Goal: Obtain resource: Download file/media

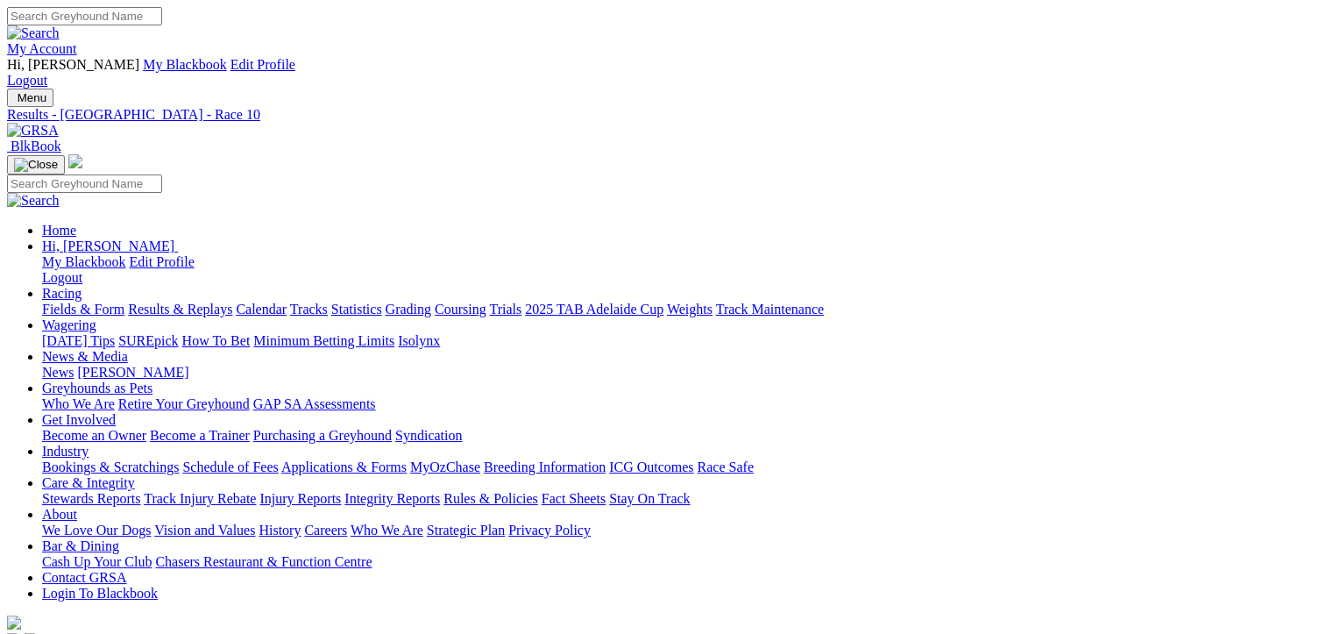
click at [70, 302] on link "Fields & Form" at bounding box center [83, 309] width 82 height 15
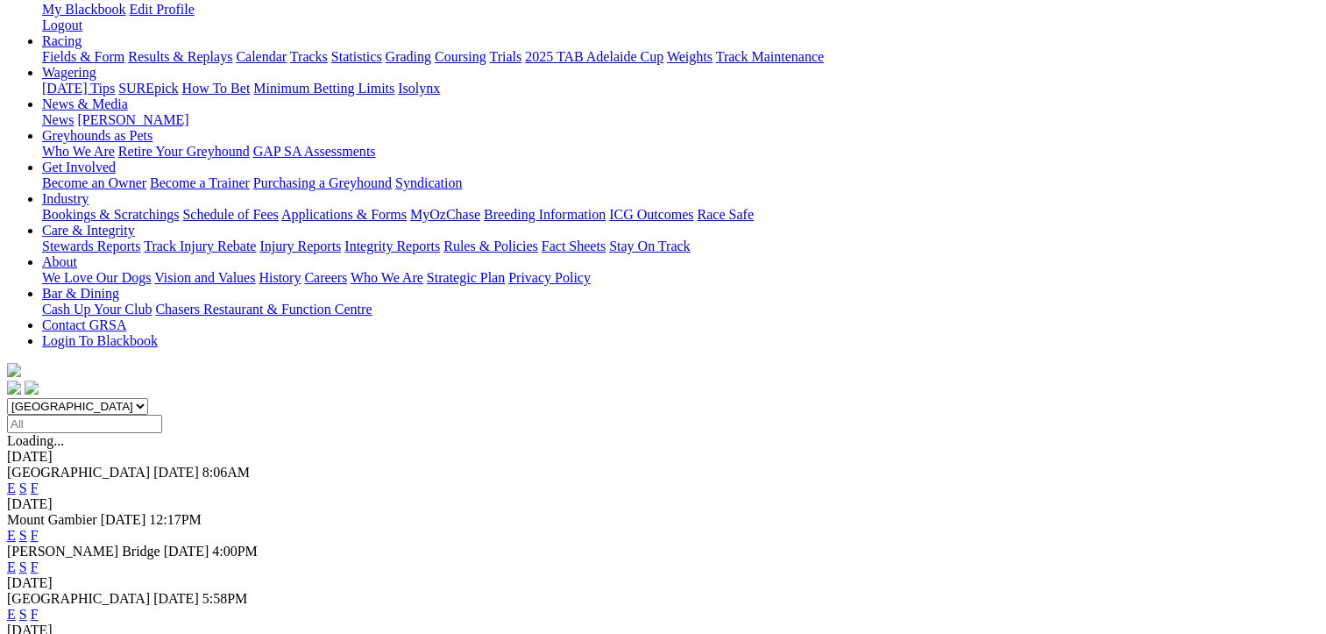
scroll to position [263, 0]
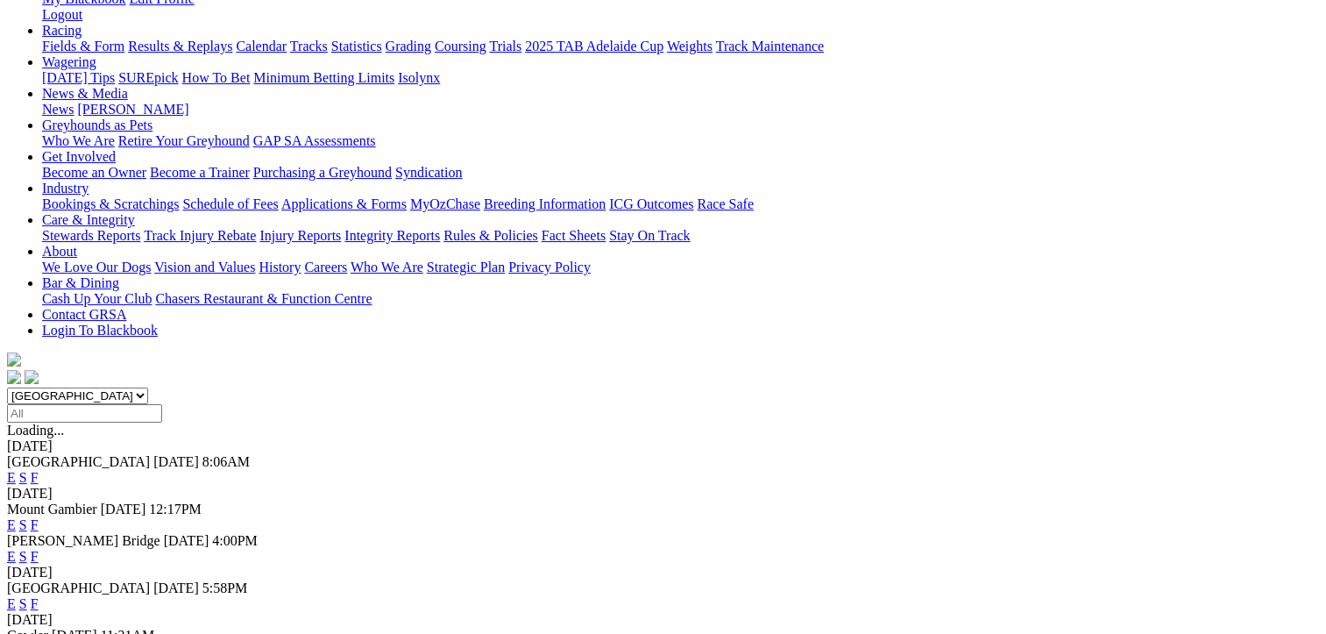
click at [39, 596] on link "F" at bounding box center [35, 603] width 8 height 15
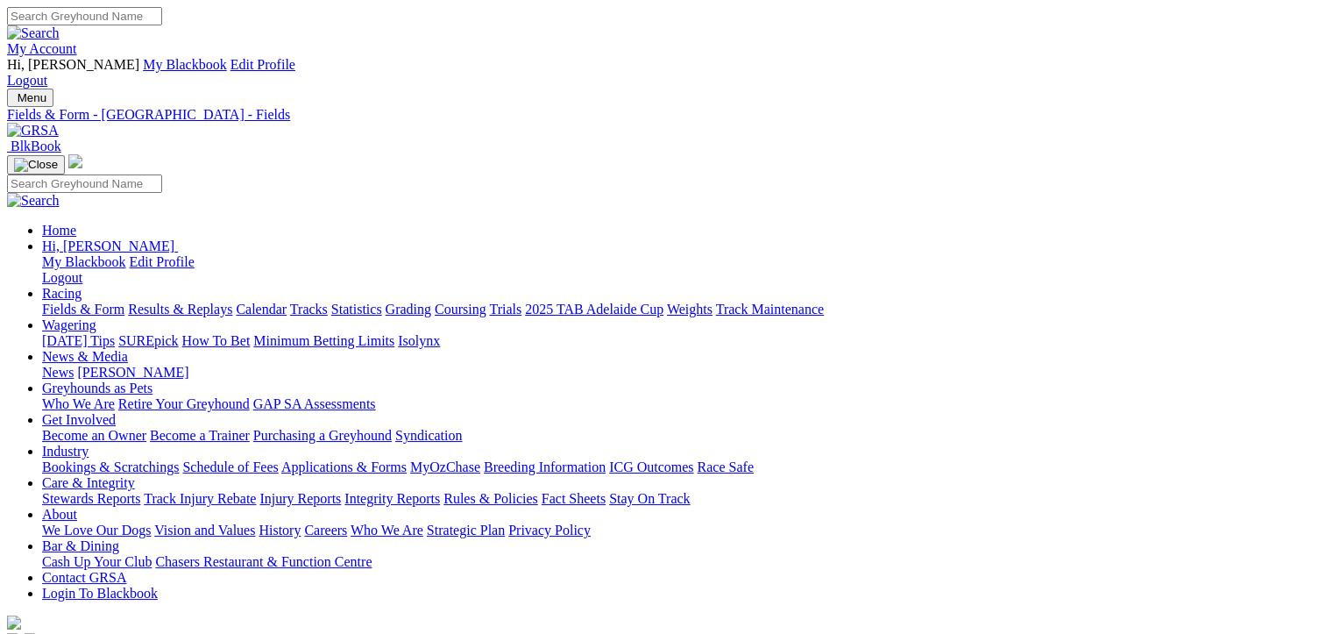
click at [948, 228] on link "CSV (Excel)" at bounding box center [913, 220] width 72 height 15
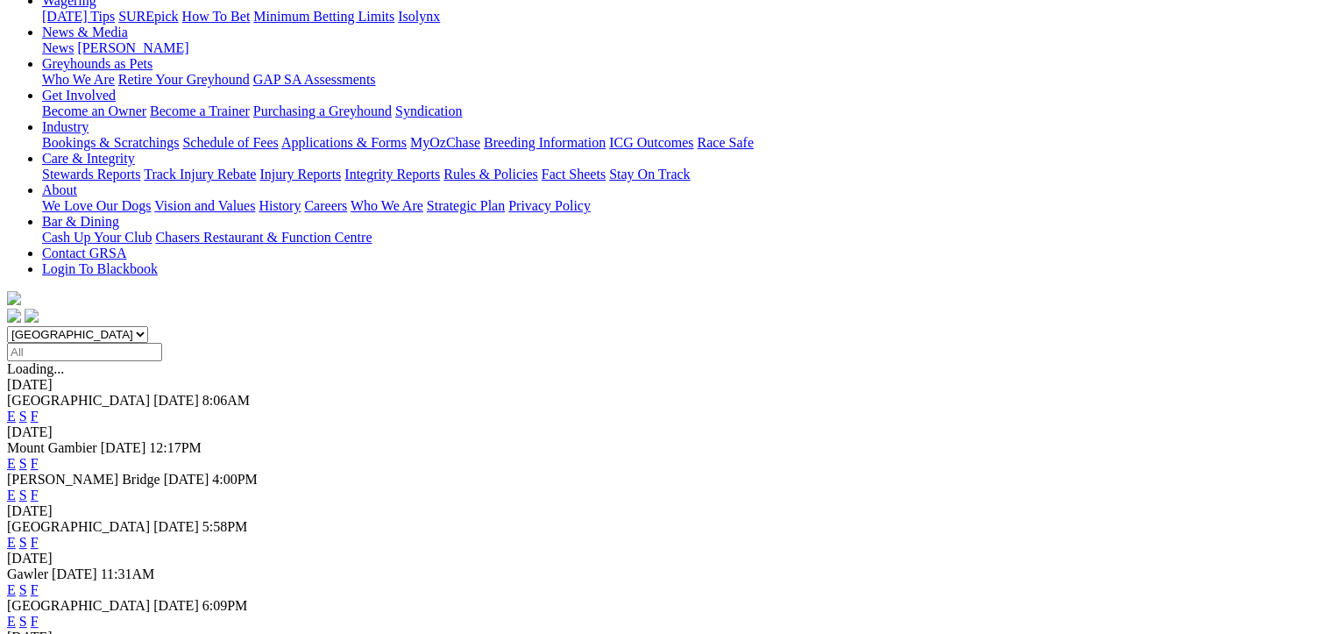
scroll to position [351, 0]
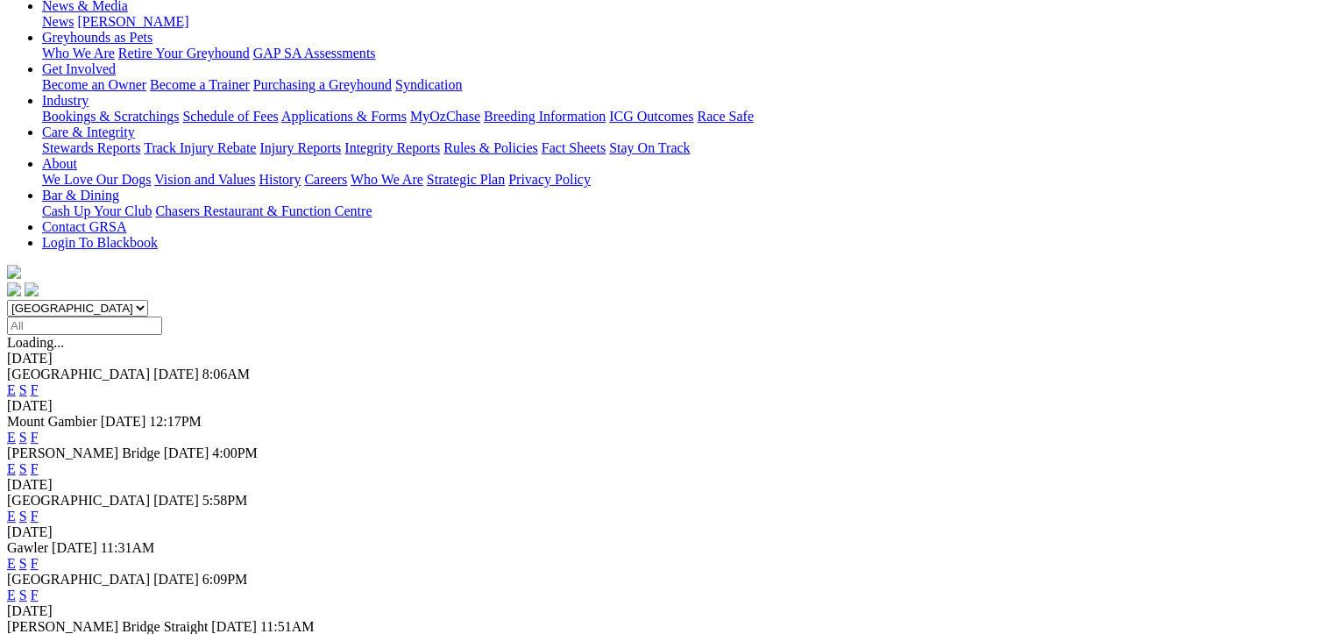
click at [39, 556] on link "F" at bounding box center [35, 563] width 8 height 15
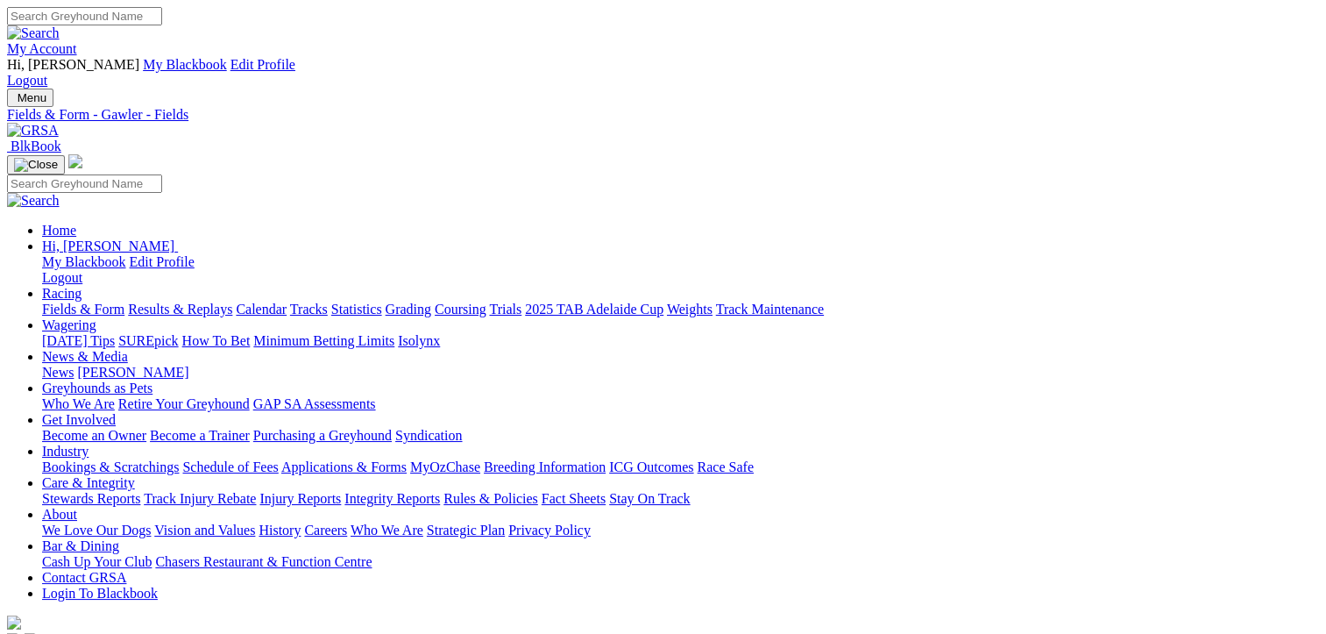
click at [948, 228] on link "CSV (Excel)" at bounding box center [913, 220] width 72 height 15
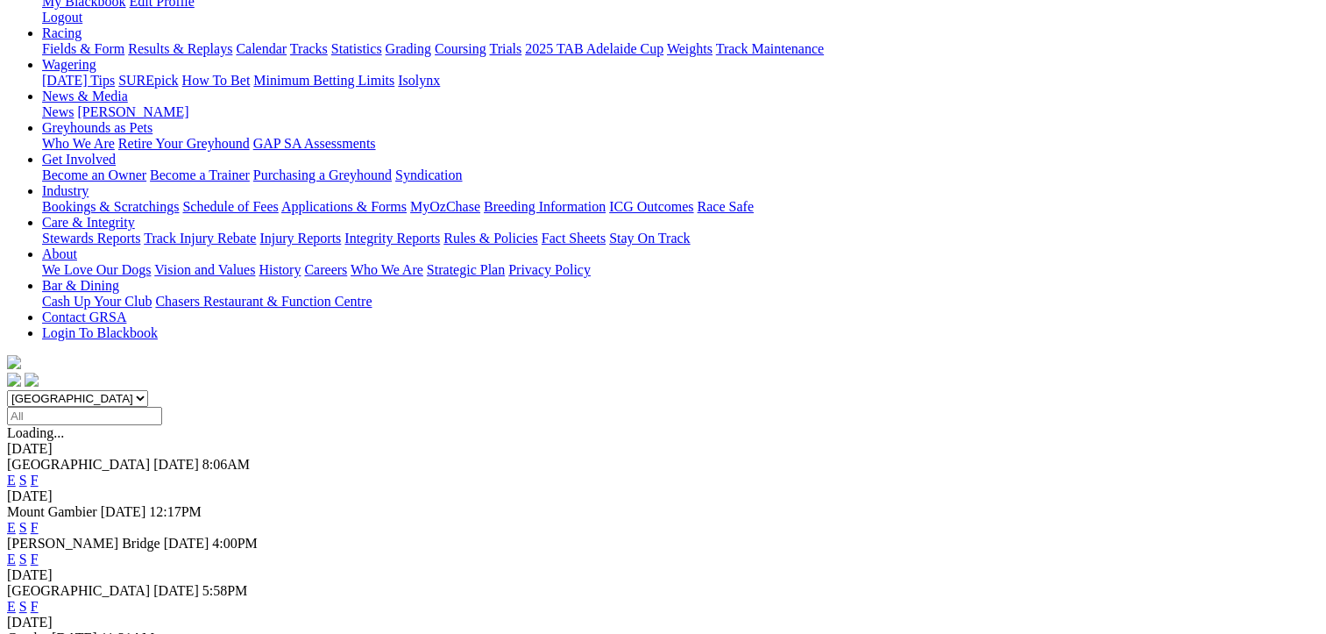
scroll to position [263, 0]
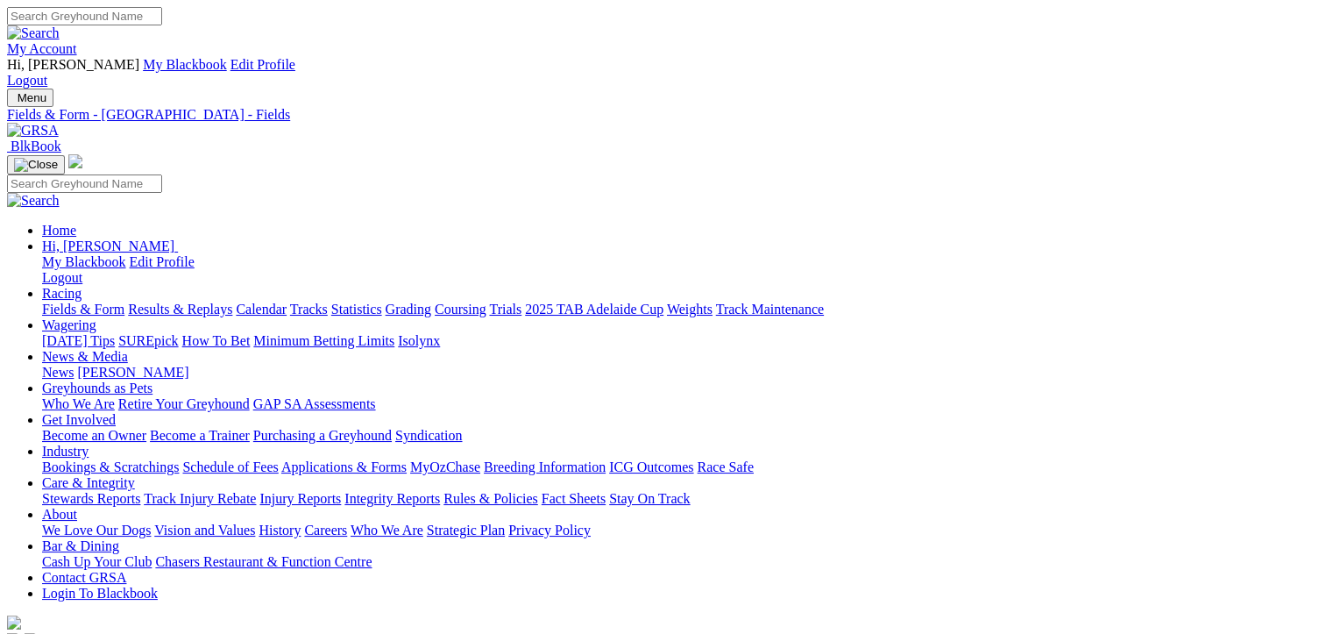
click at [948, 228] on link "CSV (Excel)" at bounding box center [913, 220] width 72 height 15
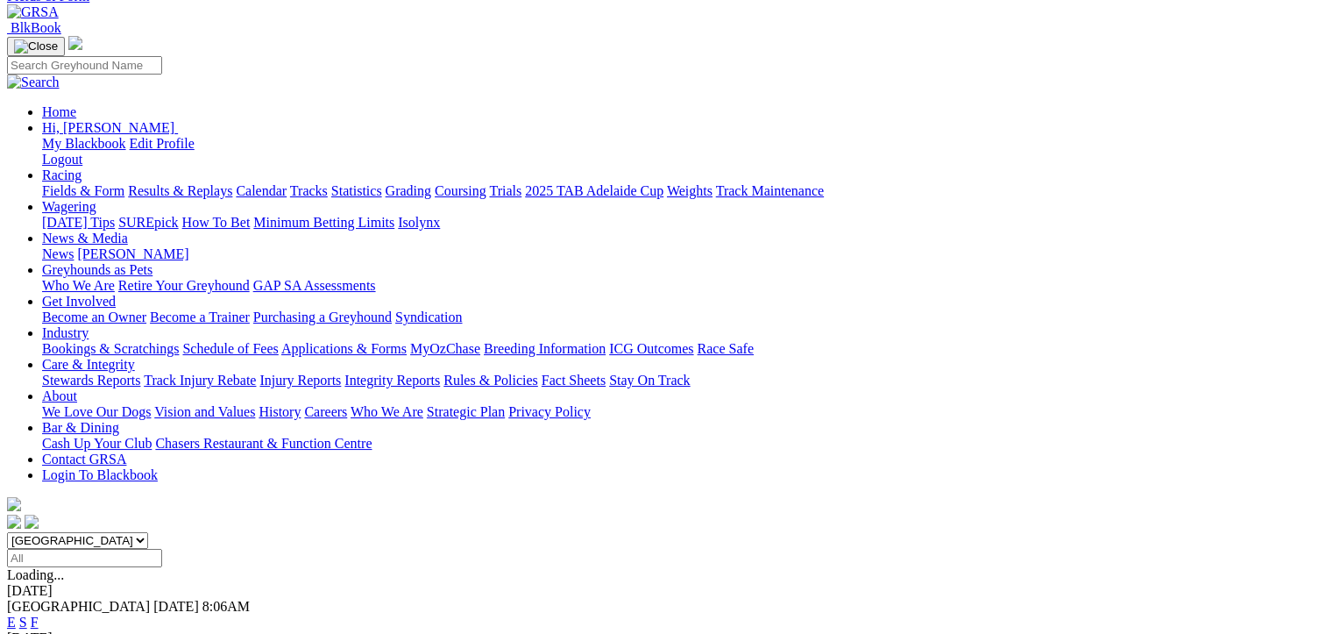
scroll to position [175, 0]
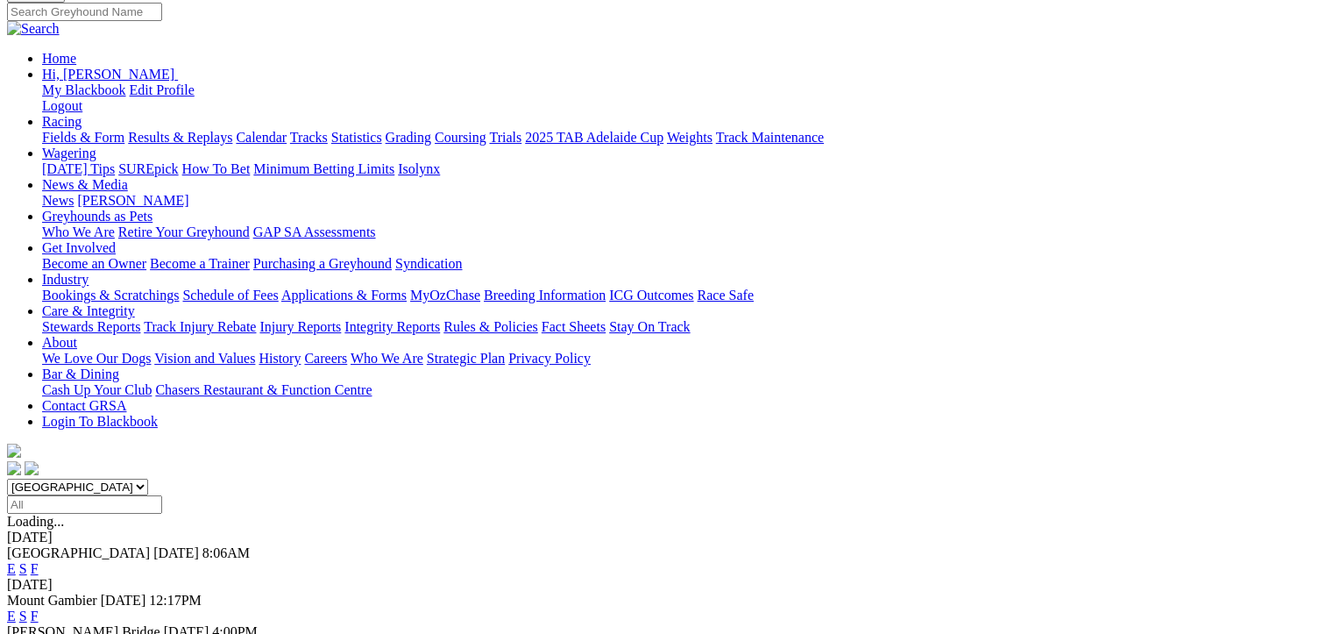
scroll to position [351, 0]
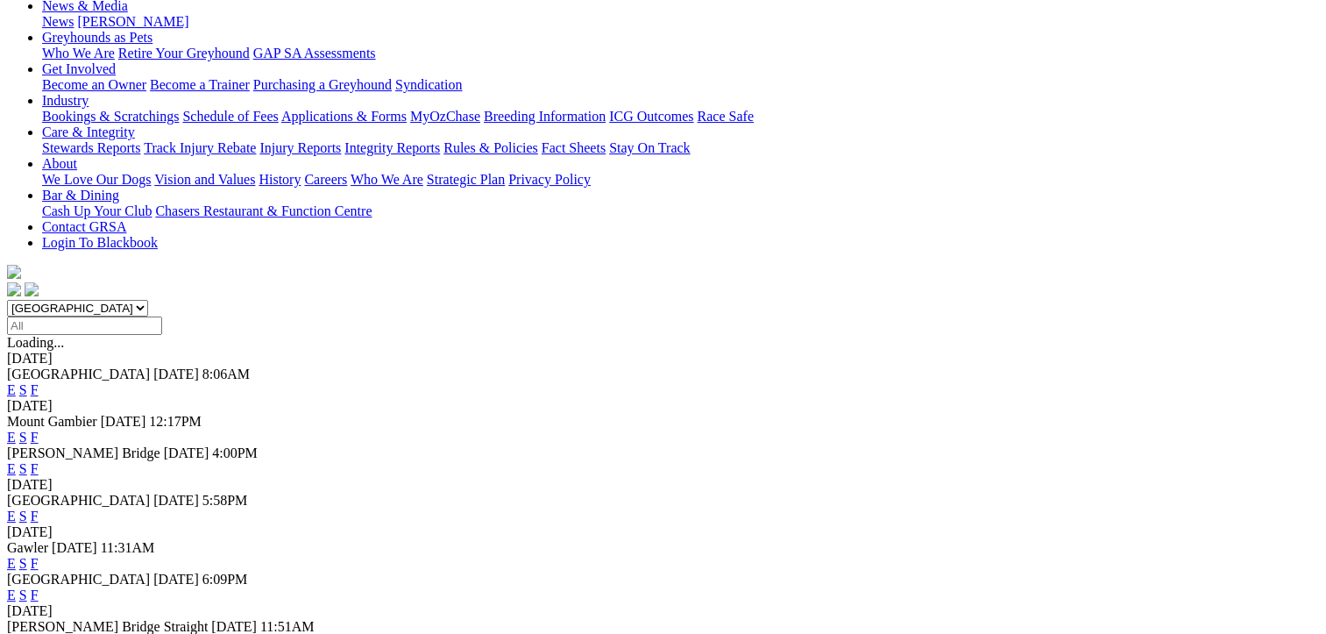
click at [39, 556] on link "F" at bounding box center [35, 563] width 8 height 15
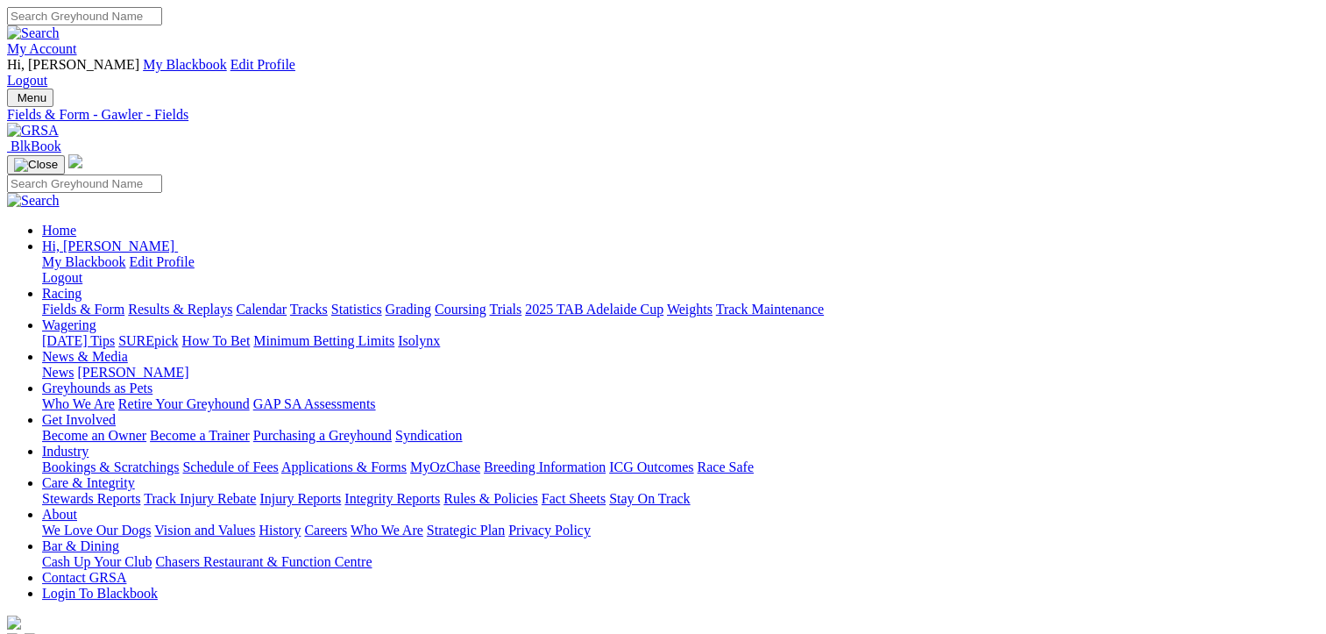
click at [213, 302] on link "Results & Replays" at bounding box center [180, 309] width 104 height 15
